Goal: Task Accomplishment & Management: Complete application form

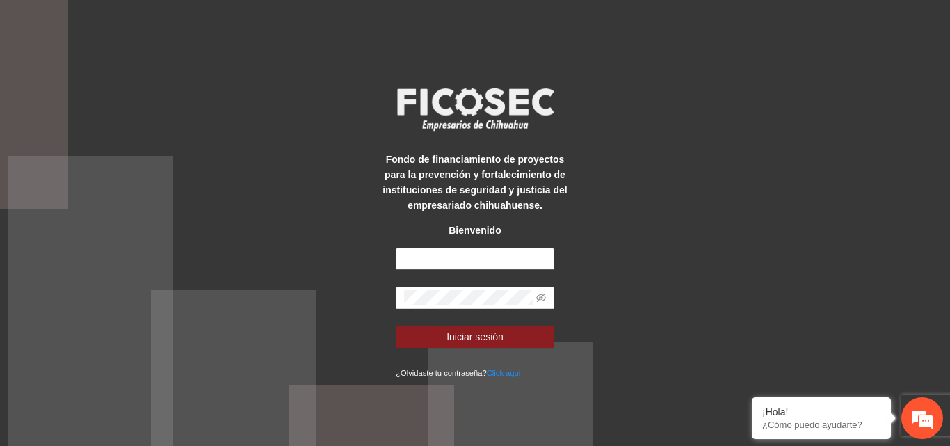
click at [446, 265] on input "text" at bounding box center [475, 259] width 159 height 22
